Goal: Ask a question

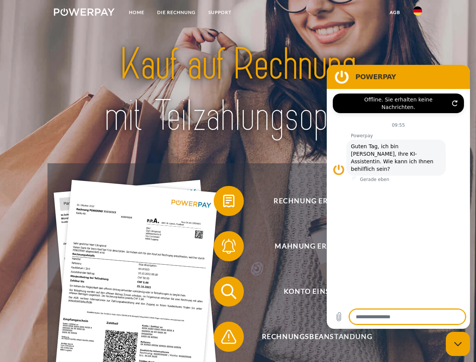
click at [84, 13] on img at bounding box center [84, 12] width 61 height 8
click at [418, 13] on img at bounding box center [417, 10] width 9 height 9
click at [395, 12] on link "agb" at bounding box center [395, 13] width 23 height 14
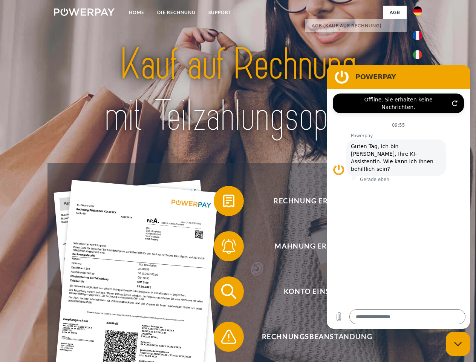
click at [223, 203] on span at bounding box center [218, 201] width 38 height 38
click at [223, 248] on span at bounding box center [218, 246] width 38 height 38
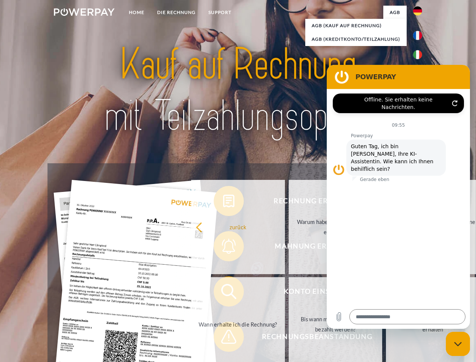
click at [289, 293] on link "Bis wann muss die Rechnung bezahlt werden?" at bounding box center [336, 324] width 94 height 94
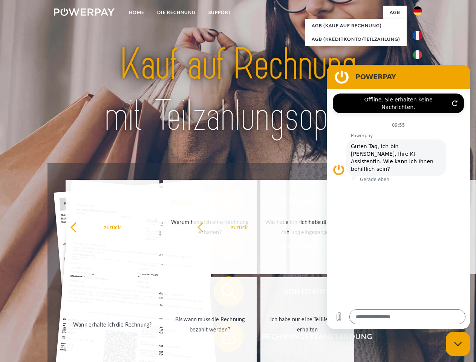
click at [223, 338] on span at bounding box center [218, 337] width 38 height 38
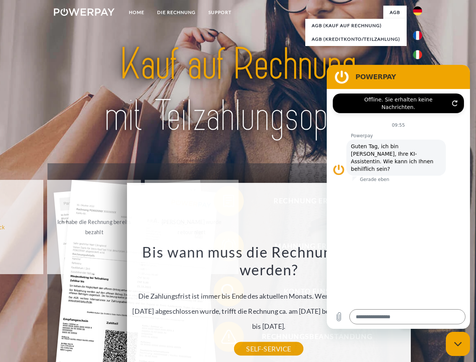
click at [458, 344] on icon "Messaging-Fenster schließen" at bounding box center [459, 344] width 8 height 5
type textarea "*"
